Goal: Task Accomplishment & Management: Use online tool/utility

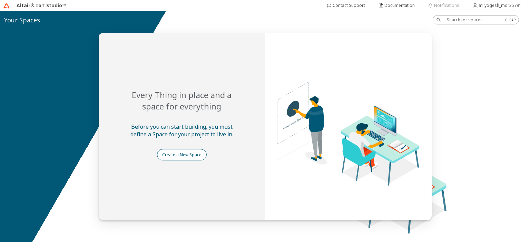
click at [0, 0] on slot "Create a New Space" at bounding box center [0, 0] width 0 height 0
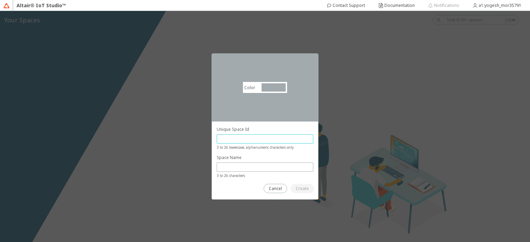
click at [248, 137] on input "text" at bounding box center [265, 139] width 90 height 6
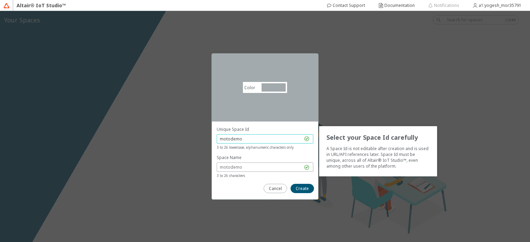
type input "motodemo"
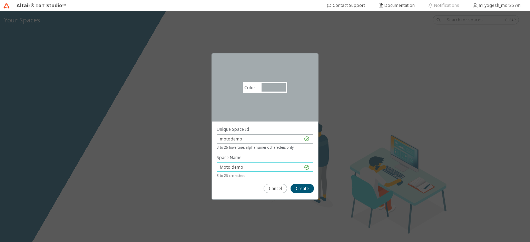
type input "Moto demo"
click at [273, 82] on div "Color #a2aaad #A2AAAD" at bounding box center [264, 88] width 45 height 12
click at [272, 89] on div at bounding box center [273, 87] width 24 height 8
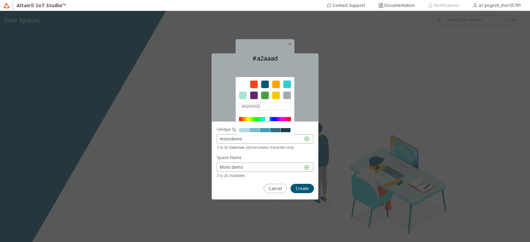
drag, startPoint x: 247, startPoint y: 85, endPoint x: 252, endPoint y: 84, distance: 5.6
click at [250, 85] on div at bounding box center [266, 92] width 55 height 22
click at [252, 84] on div at bounding box center [254, 85] width 8 height 8
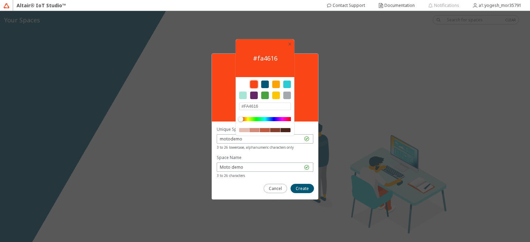
click at [258, 130] on div at bounding box center [254, 130] width 10 height 4
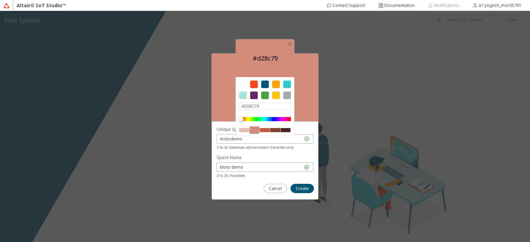
click at [263, 129] on div at bounding box center [265, 130] width 10 height 4
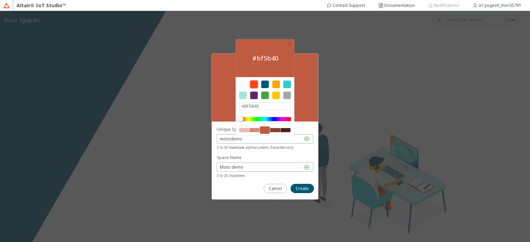
click at [254, 87] on div at bounding box center [254, 85] width 8 height 8
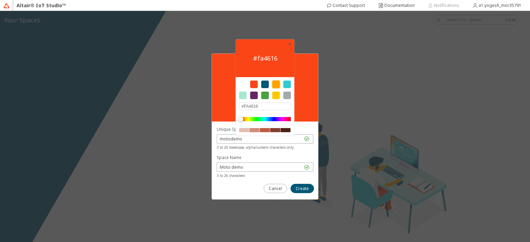
click at [275, 85] on div at bounding box center [276, 85] width 8 height 8
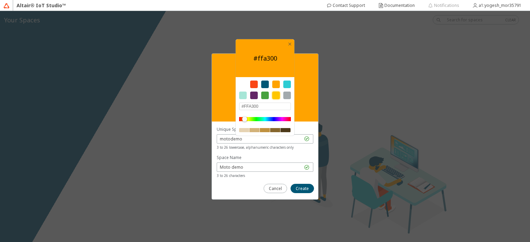
click at [275, 97] on div at bounding box center [276, 96] width 8 height 8
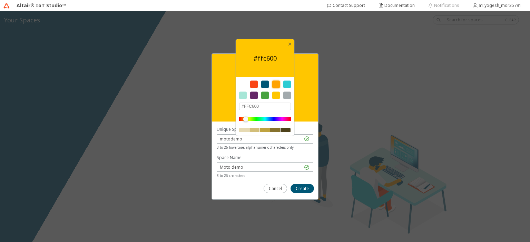
click at [275, 85] on div at bounding box center [276, 85] width 8 height 8
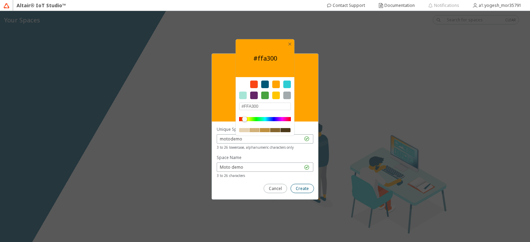
click at [0, 0] on slot "Create" at bounding box center [0, 0] width 0 height 0
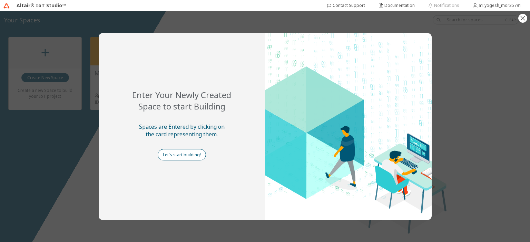
click at [0, 0] on slot "Let's start building!" at bounding box center [0, 0] width 0 height 0
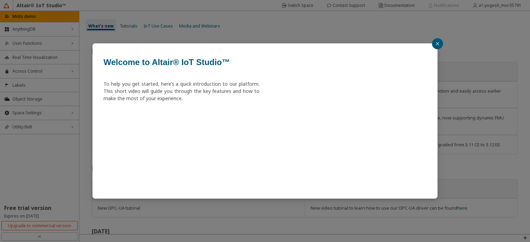
click at [436, 45] on icon "close" at bounding box center [437, 43] width 3 height 3
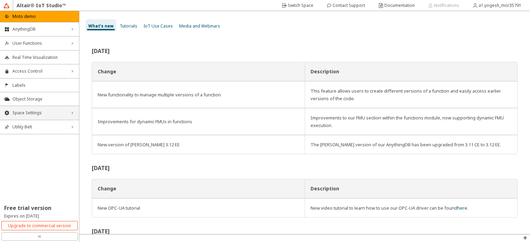
click at [30, 111] on span "Space Settings" at bounding box center [39, 113] width 54 height 6
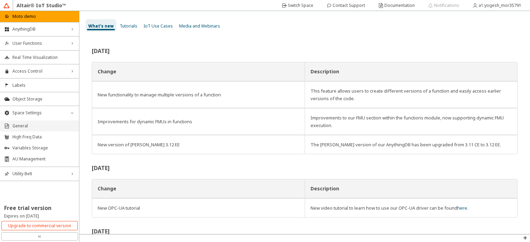
click at [30, 126] on span "General" at bounding box center [43, 126] width 62 height 6
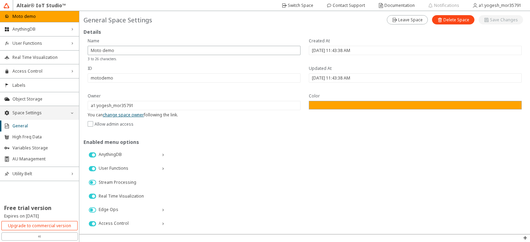
click at [33, 113] on span "Space Settings" at bounding box center [39, 113] width 54 height 6
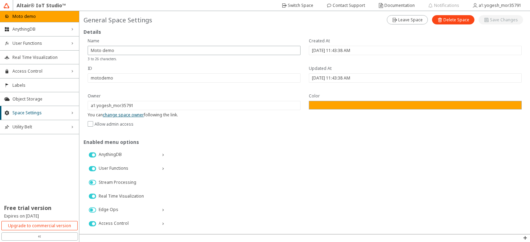
click at [21, 20] on div "home Moto demo" at bounding box center [39, 16] width 79 height 11
